Goal: Task Accomplishment & Management: Manage account settings

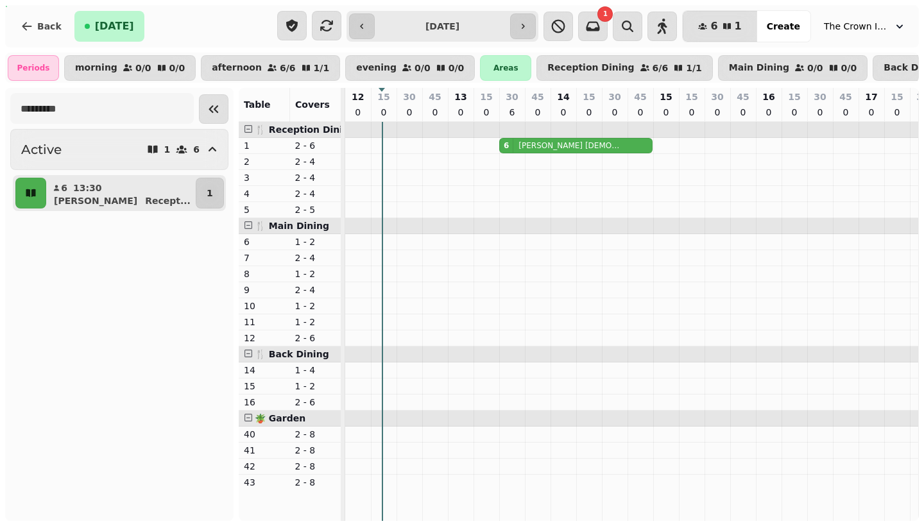
scroll to position [0, 39]
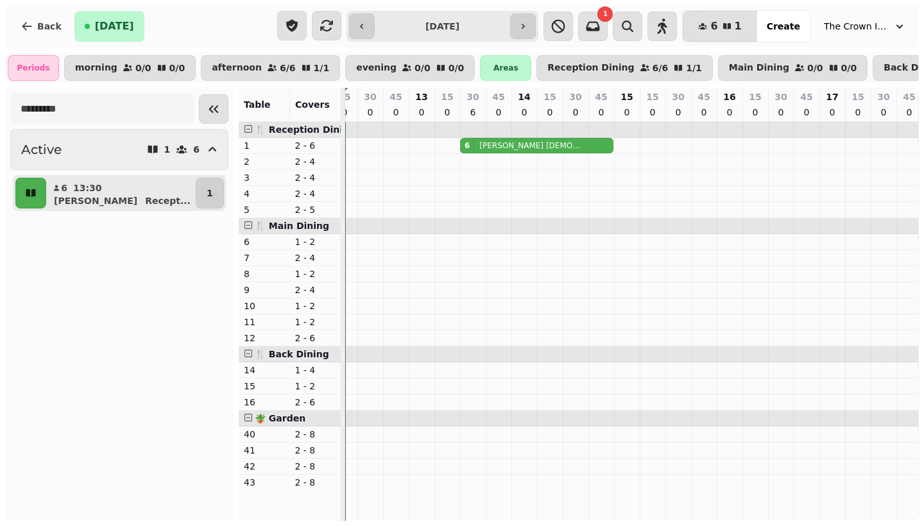
click at [480, 146] on p "[PERSON_NAME]" at bounding box center [530, 146] width 101 height 10
select select "**********"
select select "*"
select select "****"
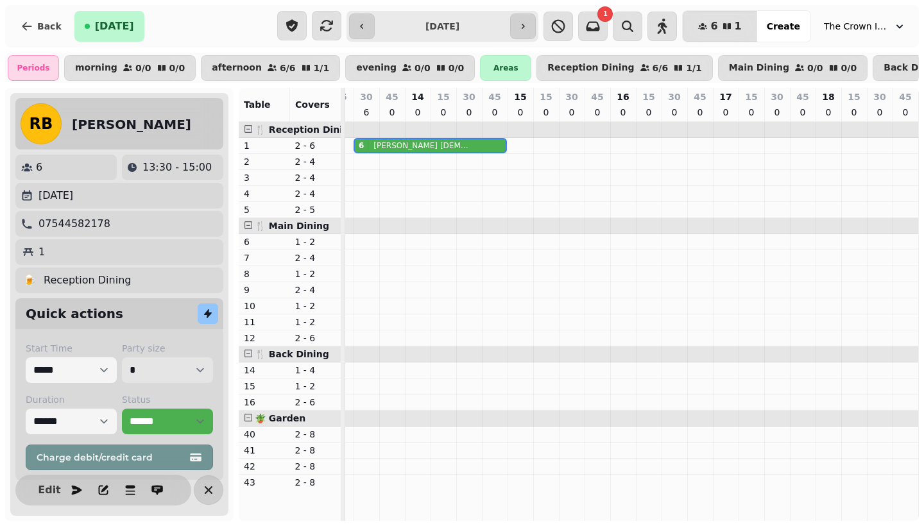
select select "*"
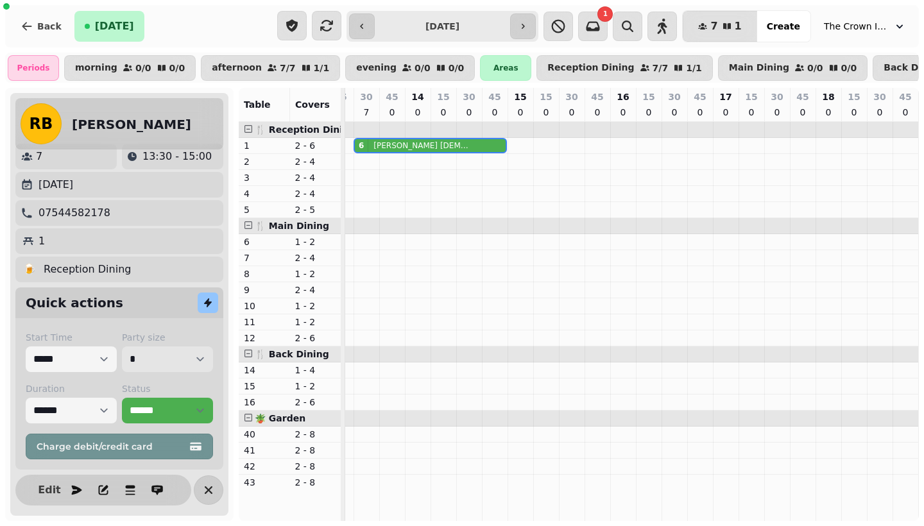
scroll to position [11, 0]
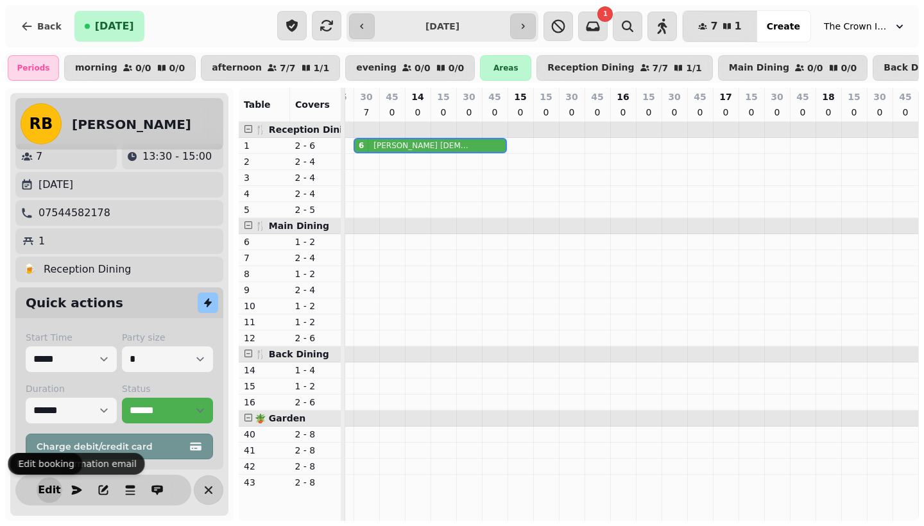
click at [48, 493] on span "Edit" at bounding box center [49, 490] width 15 height 10
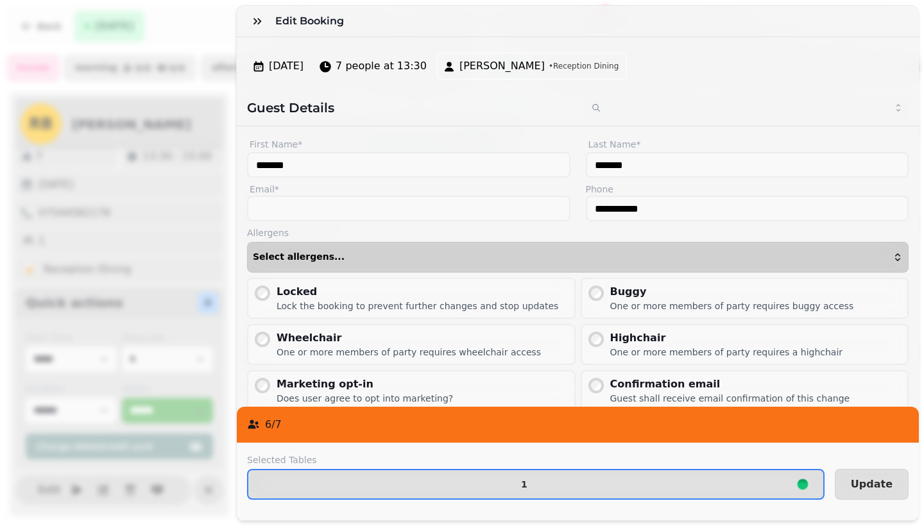
click at [390, 266] on button "Select allergens..." at bounding box center [578, 257] width 662 height 31
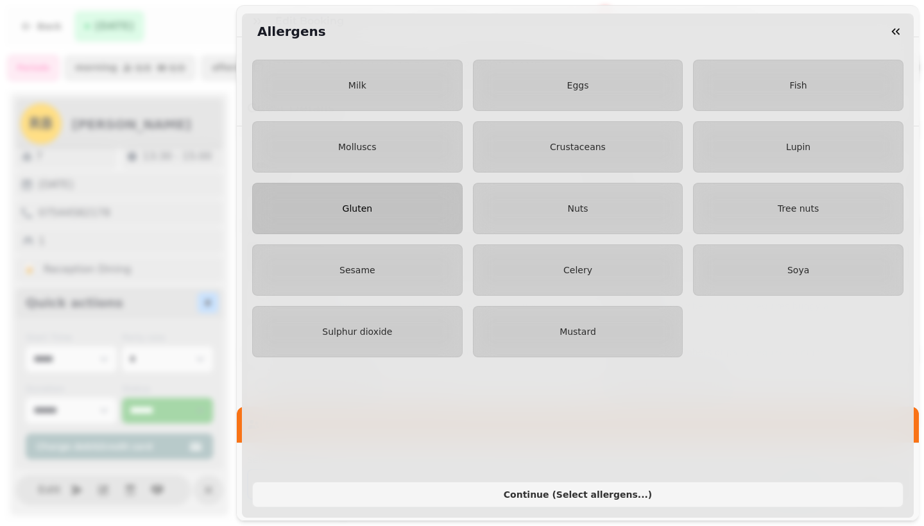
click at [367, 213] on span "Gluten" at bounding box center [358, 208] width 30 height 10
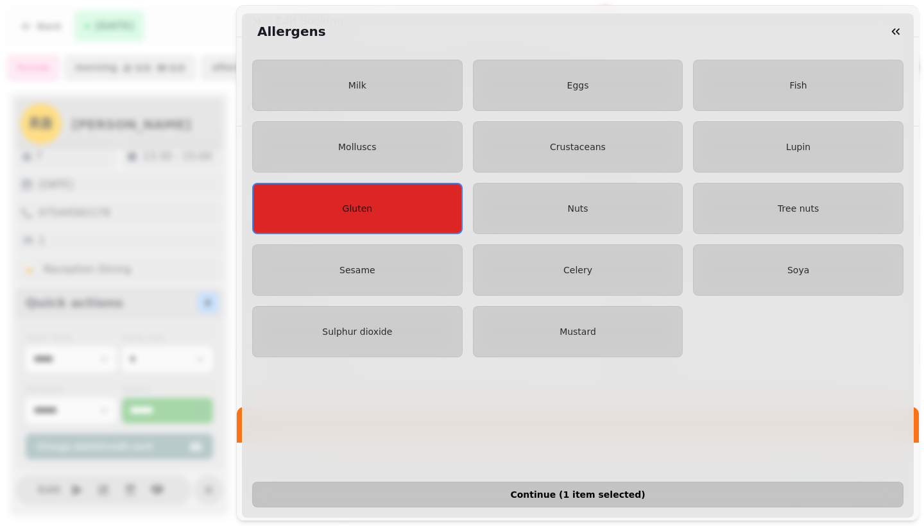
click at [659, 495] on span "Continue ( 1 item selected )" at bounding box center [578, 494] width 630 height 9
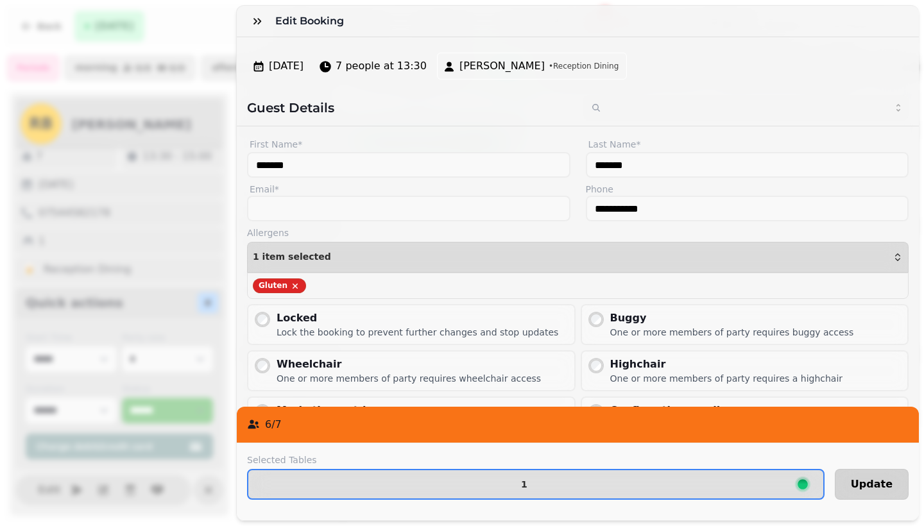
click at [889, 485] on span "Update" at bounding box center [872, 485] width 42 height 10
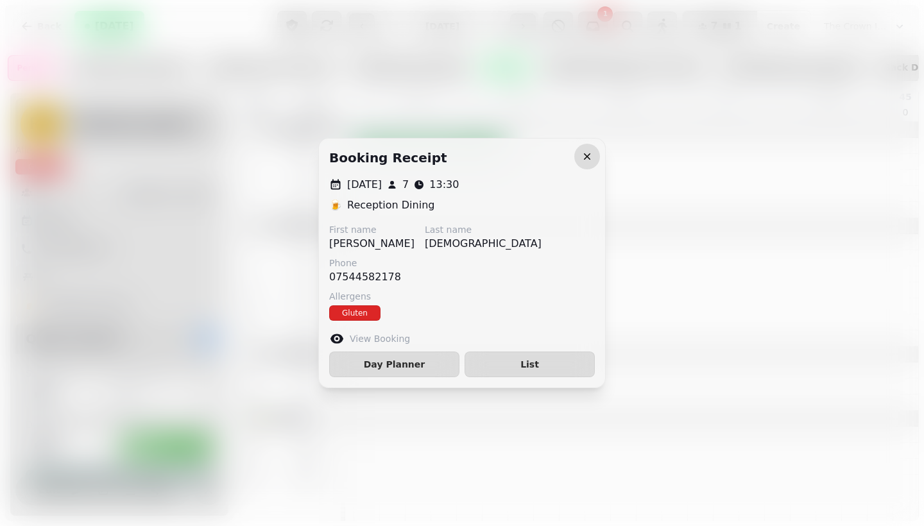
click at [586, 158] on icon "button" at bounding box center [587, 156] width 6 height 6
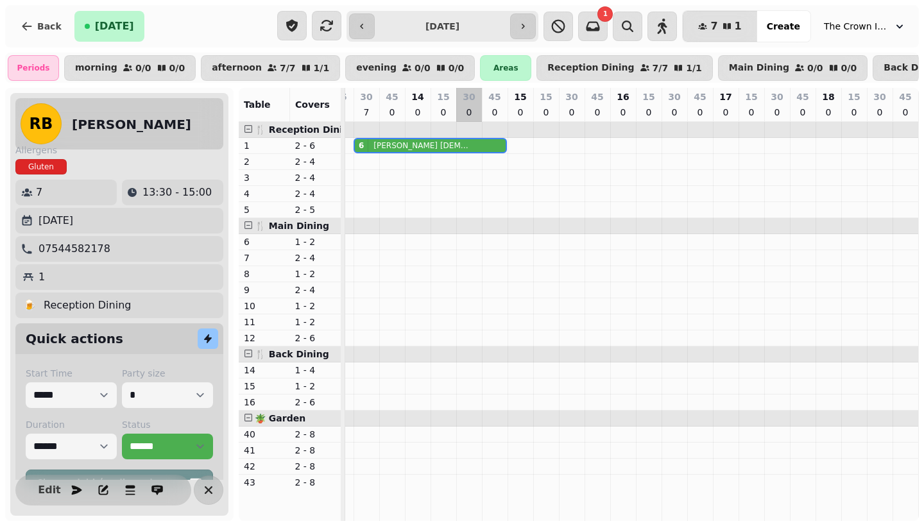
click at [472, 219] on td at bounding box center [469, 321] width 26 height 399
